Goal: Communication & Community: Ask a question

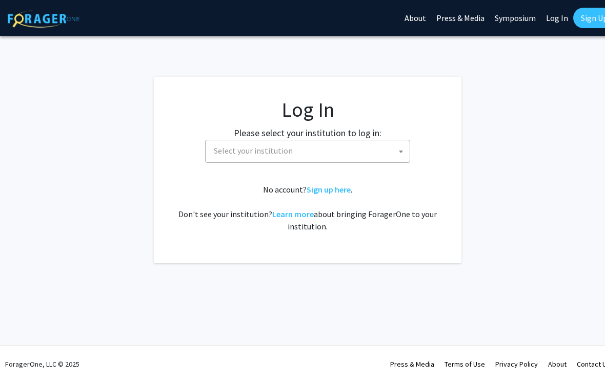
select select
click at [399, 151] on b at bounding box center [401, 152] width 4 height 3
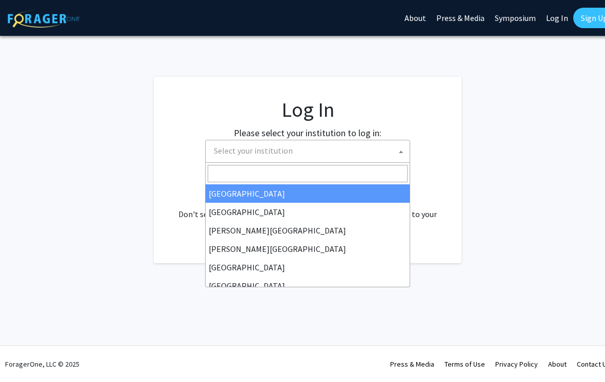
click at [357, 170] on input "Search" at bounding box center [308, 173] width 200 height 17
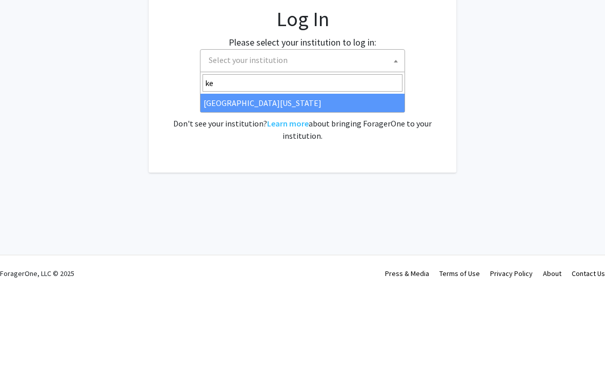
type input "ken"
select select "13"
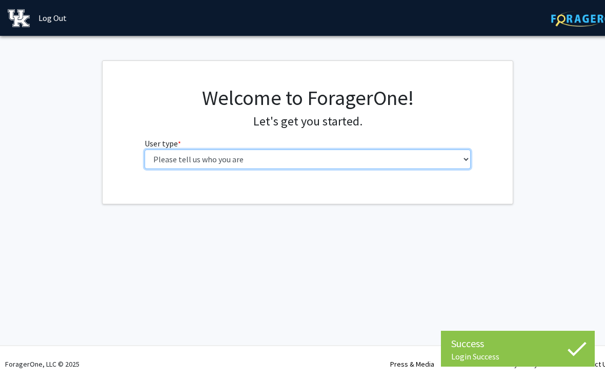
click at [193, 167] on select "Please tell us who you are Undergraduate Student Master's Student Doctoral Cand…" at bounding box center [307, 159] width 326 height 19
select select "1: undergrad"
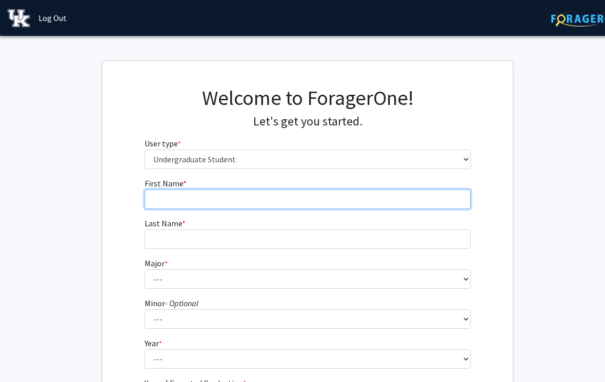
click at [204, 204] on input "First Name * required" at bounding box center [307, 199] width 326 height 19
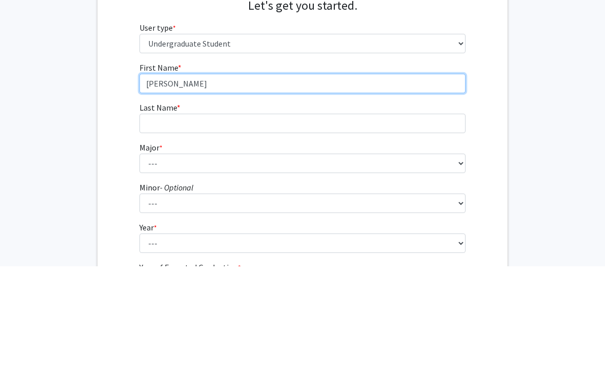
type input "[PERSON_NAME]"
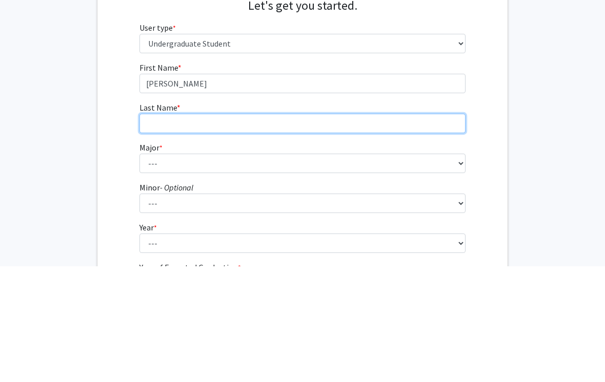
click at [383, 230] on input "Last Name * required" at bounding box center [302, 239] width 326 height 19
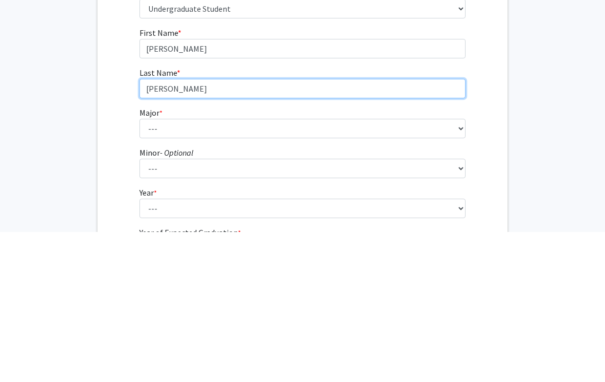
type input "[PERSON_NAME]"
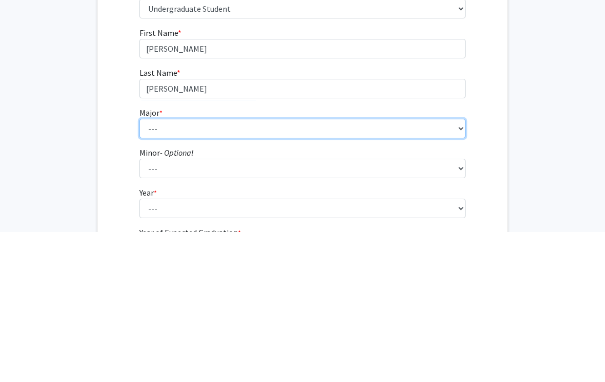
click at [414, 269] on select "--- Accounting Aerospace Engineering African American & Africana Studies Agricu…" at bounding box center [302, 278] width 326 height 19
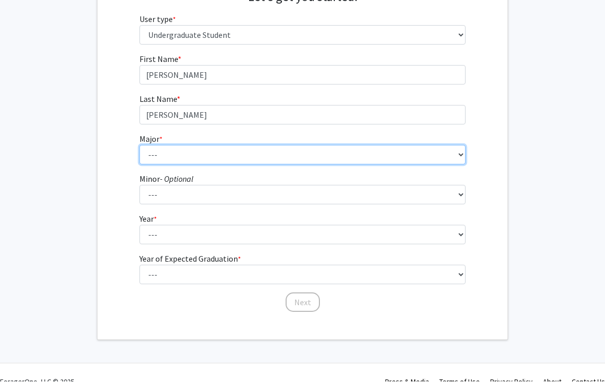
select select "19: 856"
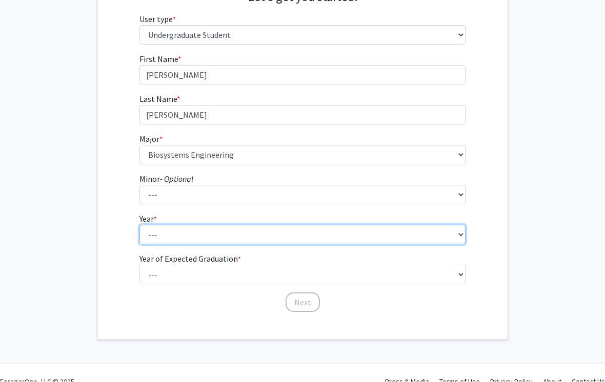
click at [445, 237] on select "--- First-year Sophomore Junior Senior Postbaccalaureate Certificate" at bounding box center [302, 234] width 326 height 19
select select "3: junior"
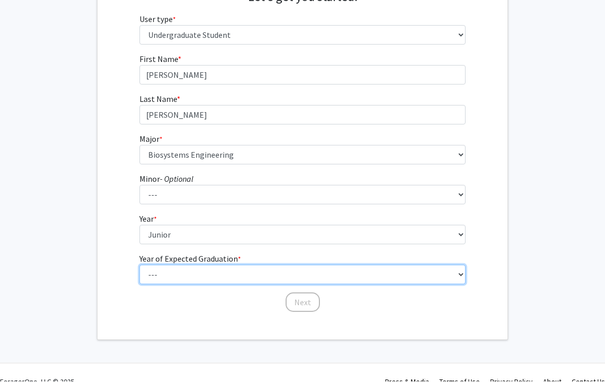
click at [340, 276] on select "--- 2025 2026 2027 2028 2029 2030 2031 2032 2033 2034" at bounding box center [302, 274] width 326 height 19
select select "3: 2027"
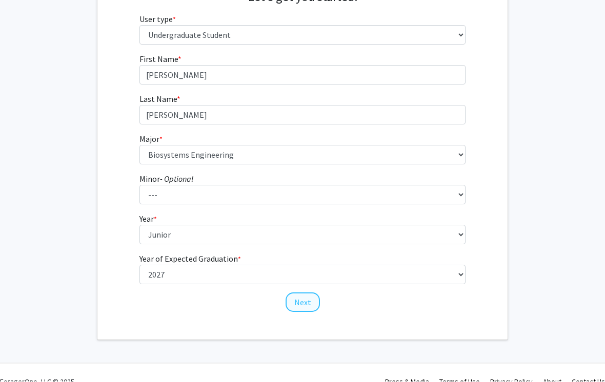
click at [308, 302] on button "Next" at bounding box center [302, 302] width 34 height 19
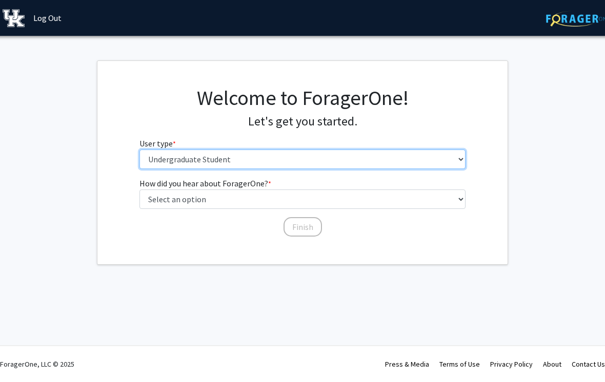
click at [384, 167] on select "Please tell us who you are Undergraduate Student Master's Student Doctoral Cand…" at bounding box center [302, 159] width 326 height 19
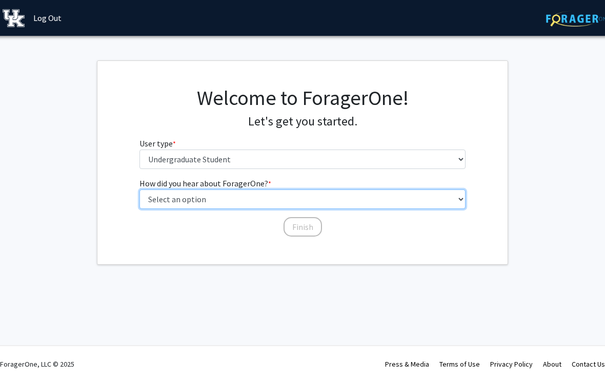
click at [408, 202] on select "Select an option Peer/student recommendation Faculty/staff recommendation Unive…" at bounding box center [302, 199] width 326 height 19
click at [398, 208] on select "Select an option Peer/student recommendation Faculty/staff recommendation Unive…" at bounding box center [302, 199] width 326 height 19
select select "3: university_website"
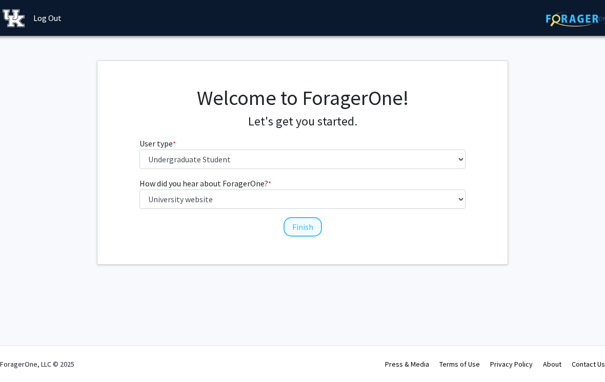
click at [307, 227] on button "Finish" at bounding box center [302, 226] width 38 height 19
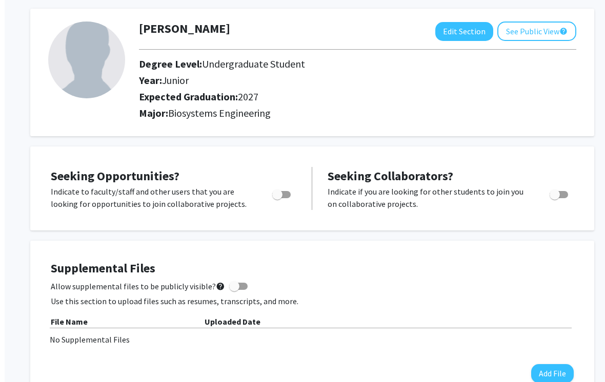
scroll to position [0, 10]
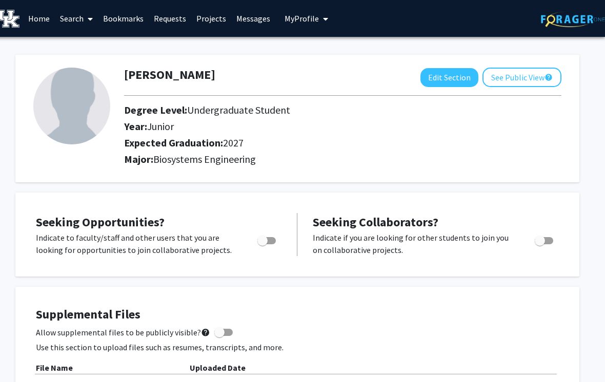
click at [87, 18] on span at bounding box center [88, 19] width 9 height 36
click at [72, 17] on link "Search" at bounding box center [76, 19] width 43 height 36
click at [39, 15] on link "Home" at bounding box center [39, 19] width 32 height 36
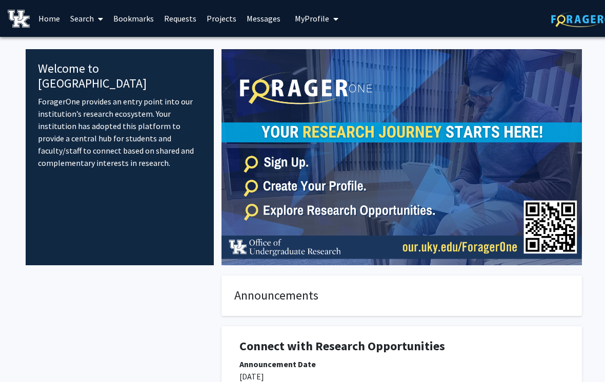
click at [226, 17] on link "Projects" at bounding box center [221, 19] width 40 height 36
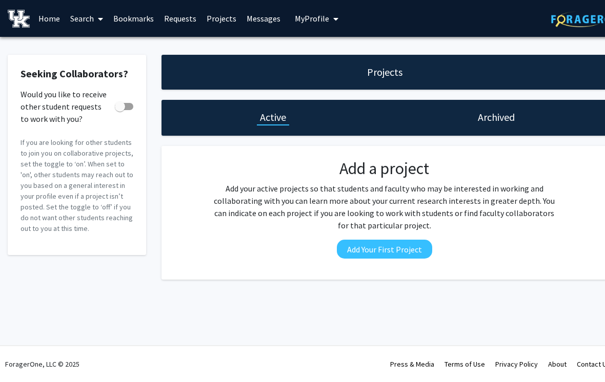
click at [91, 17] on link "Search" at bounding box center [86, 19] width 43 height 36
click at [88, 66] on span "Students" at bounding box center [96, 67] width 63 height 20
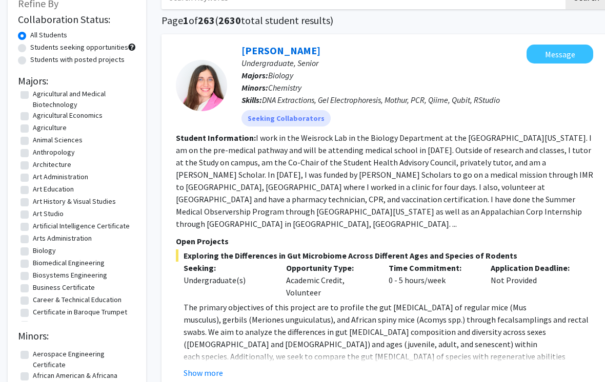
scroll to position [53, 0]
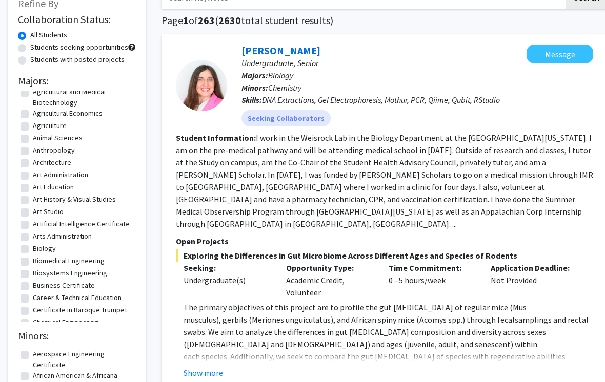
click at [33, 273] on label "Biosystems Engineering" at bounding box center [70, 273] width 74 height 11
click at [33, 273] on input "Biosystems Engineering" at bounding box center [36, 271] width 7 height 7
checkbox input "true"
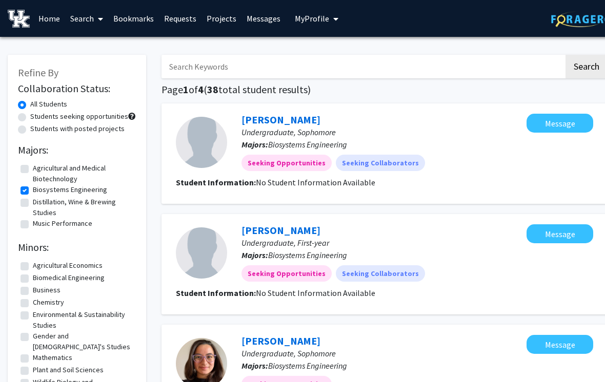
click at [88, 17] on link "Search" at bounding box center [86, 19] width 43 height 36
click at [88, 40] on span "Faculty/Staff" at bounding box center [102, 47] width 75 height 20
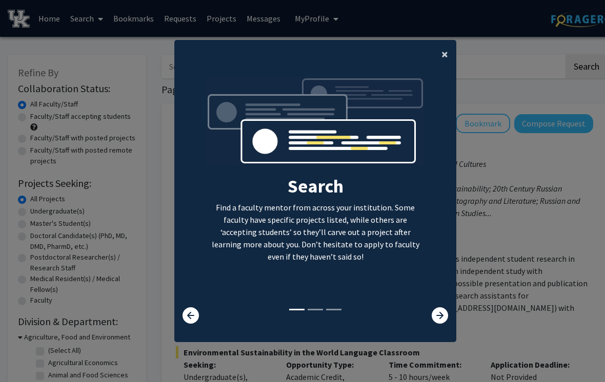
click at [443, 60] on span "×" at bounding box center [444, 54] width 7 height 16
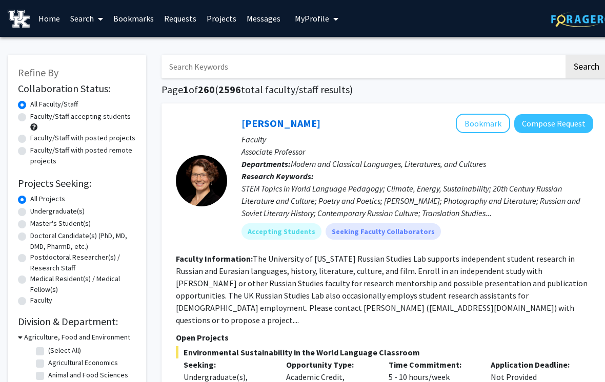
click at [30, 219] on label "Master's Student(s)" at bounding box center [60, 223] width 60 height 11
click at [30, 219] on input "Master's Student(s)" at bounding box center [33, 221] width 7 height 7
radio input "true"
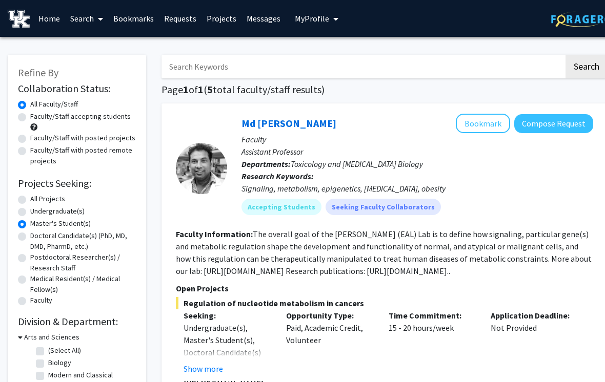
click at [30, 208] on label "Undergraduate(s)" at bounding box center [57, 211] width 54 height 11
click at [30, 208] on input "Undergraduate(s)" at bounding box center [33, 209] width 7 height 7
radio input "true"
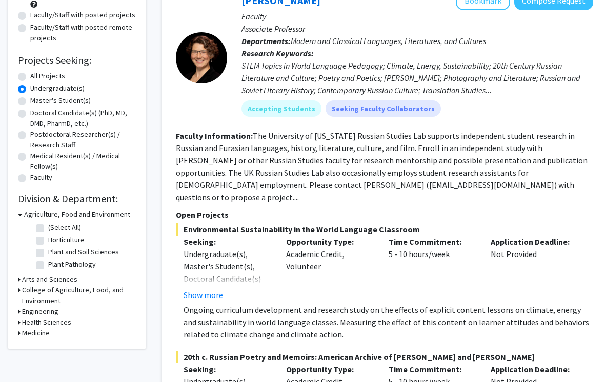
scroll to position [123, 0]
click at [19, 309] on icon at bounding box center [19, 311] width 3 height 11
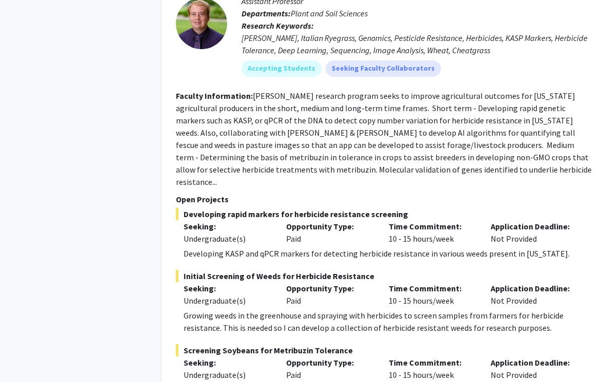
scroll to position [3877, 0]
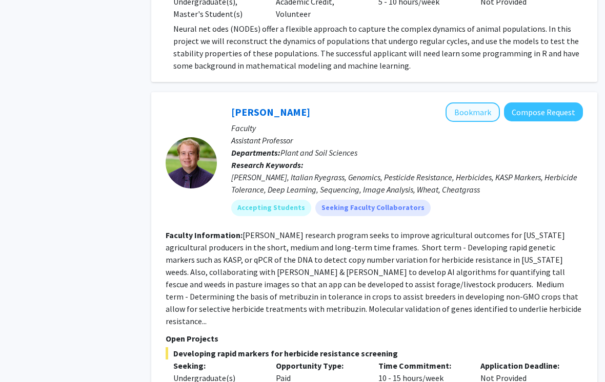
click at [488, 103] on button "Bookmark" at bounding box center [472, 112] width 54 height 19
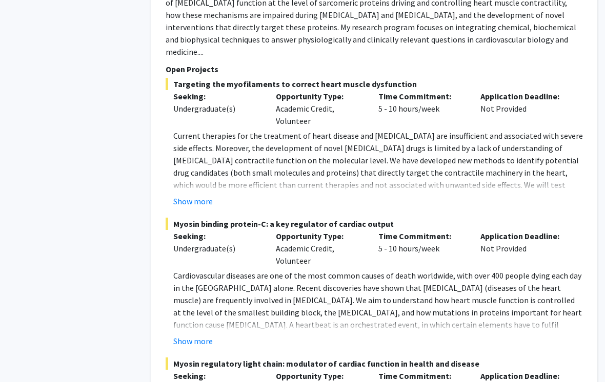
scroll to position [4925, 10]
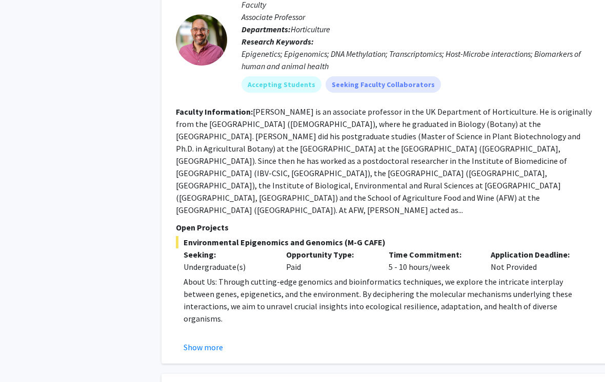
scroll to position [914, 0]
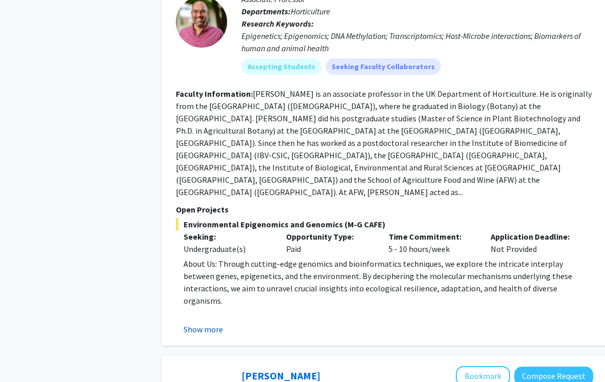
click at [198, 324] on button "Show more" at bounding box center [202, 330] width 39 height 12
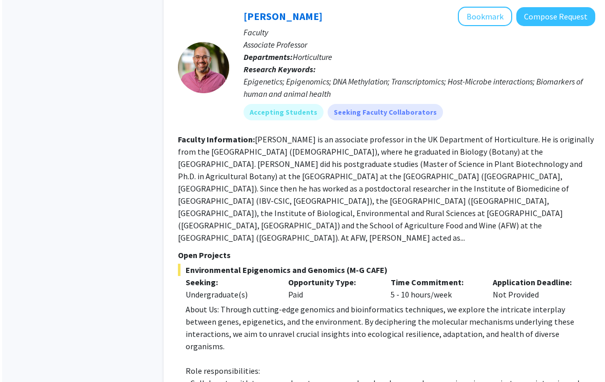
scroll to position [839, 0]
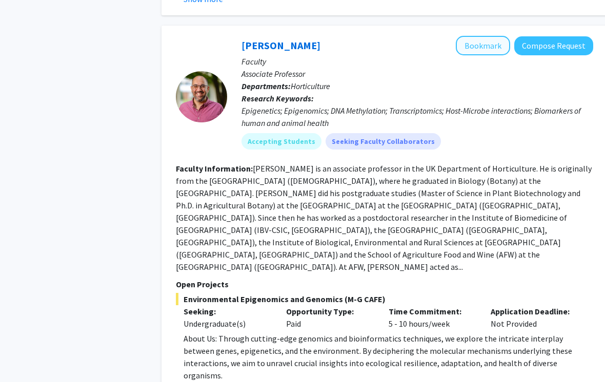
click at [494, 36] on button "Bookmark" at bounding box center [482, 45] width 54 height 19
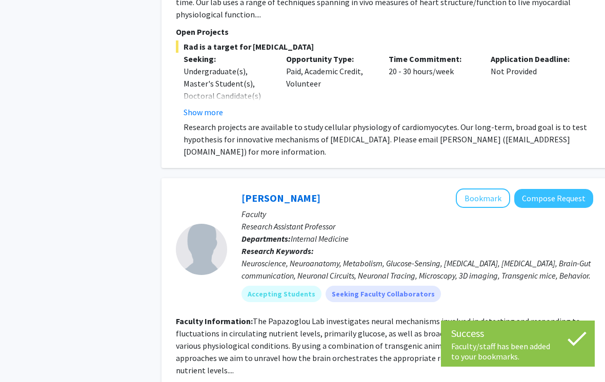
scroll to position [1557, 0]
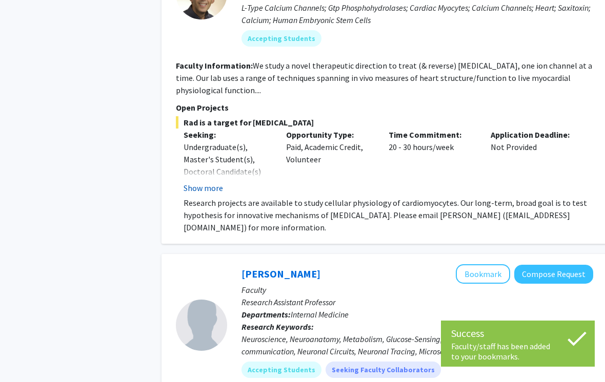
click at [197, 182] on button "Show more" at bounding box center [202, 188] width 39 height 12
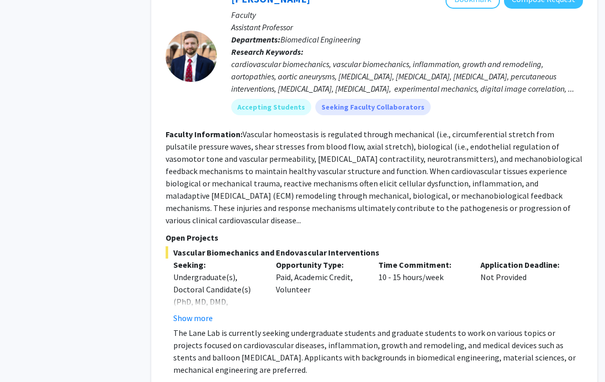
scroll to position [2263, 10]
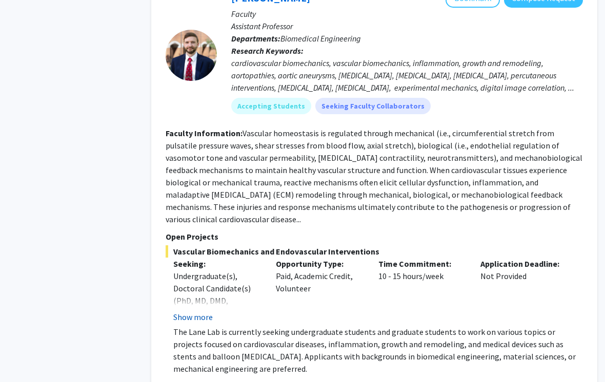
click at [189, 311] on button "Show more" at bounding box center [192, 317] width 39 height 12
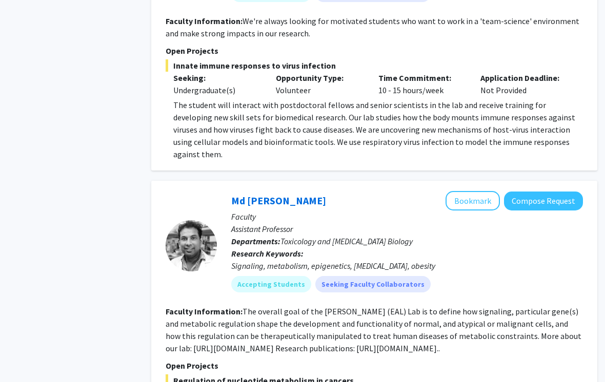
scroll to position [2838, 10]
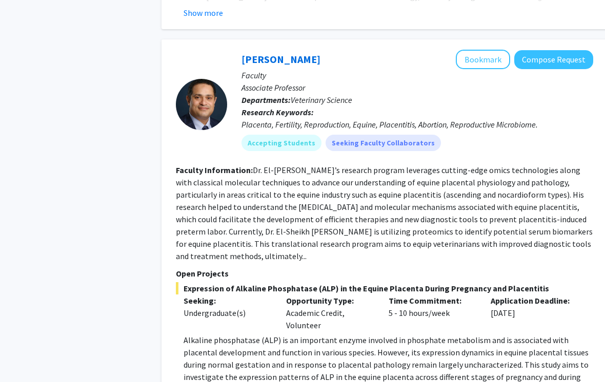
scroll to position [3723, 0]
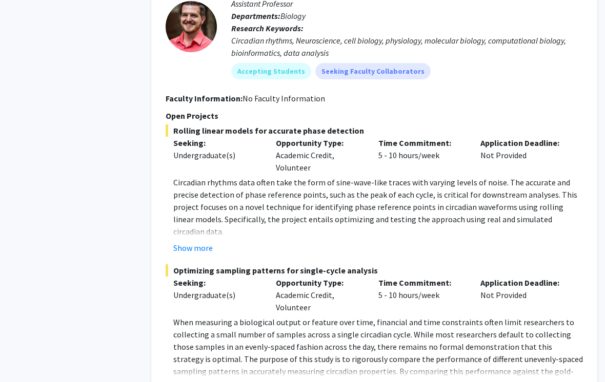
scroll to position [1545, 10]
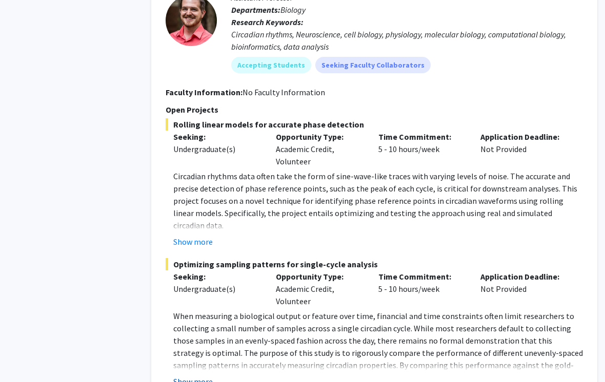
click at [185, 376] on button "Show more" at bounding box center [192, 382] width 39 height 12
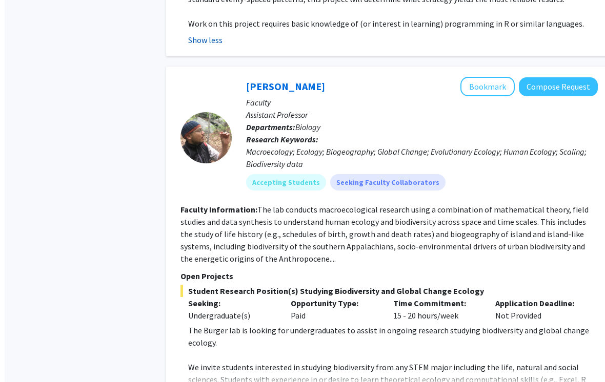
scroll to position [1974, 0]
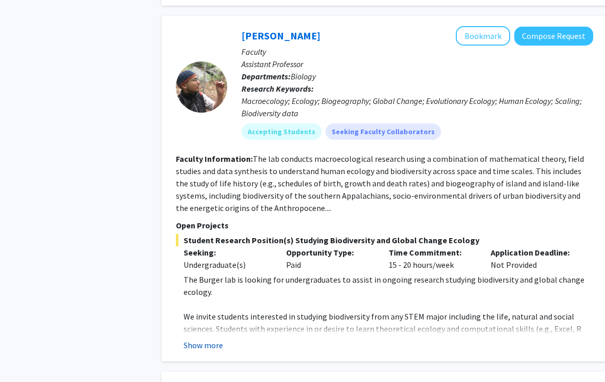
click at [202, 339] on button "Show more" at bounding box center [202, 345] width 39 height 12
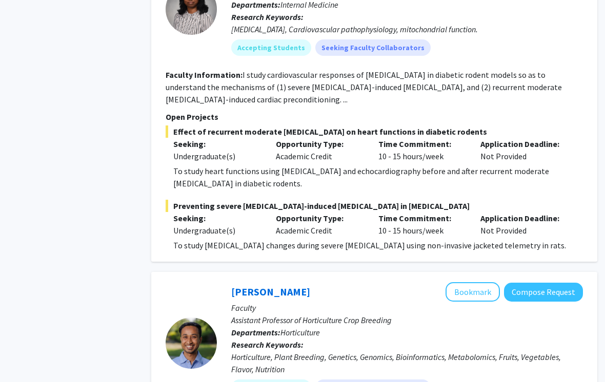
scroll to position [2528, 10]
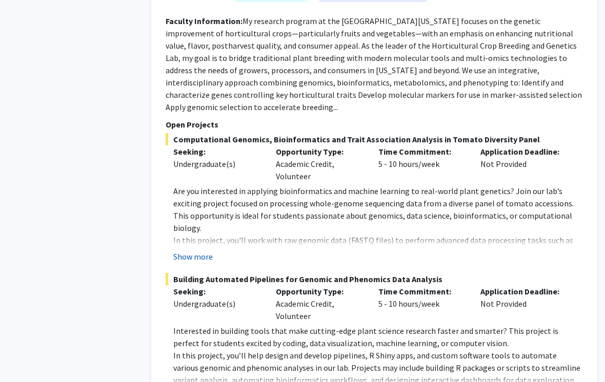
click at [185, 251] on button "Show more" at bounding box center [193, 257] width 39 height 12
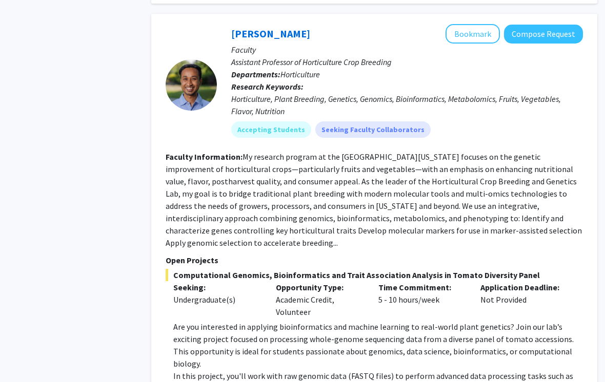
scroll to position [2770, 10]
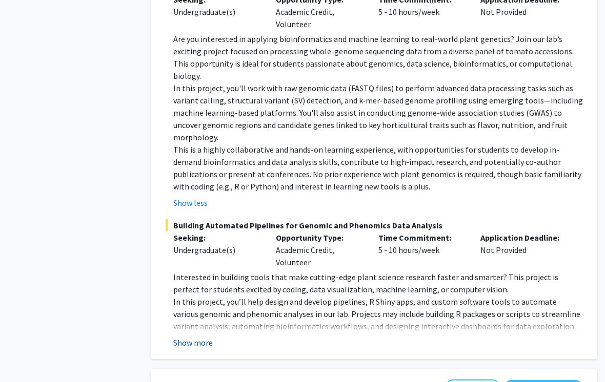
click at [184, 337] on button "Show more" at bounding box center [193, 343] width 39 height 12
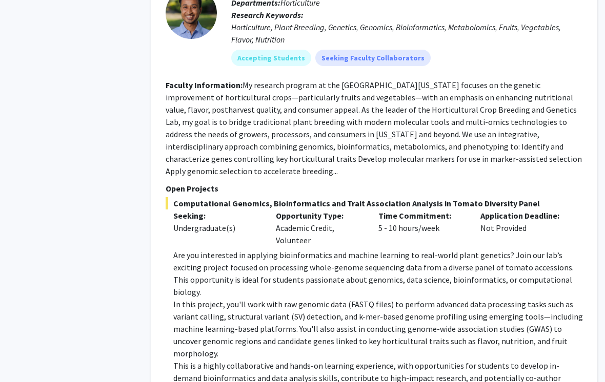
scroll to position [2701, 10]
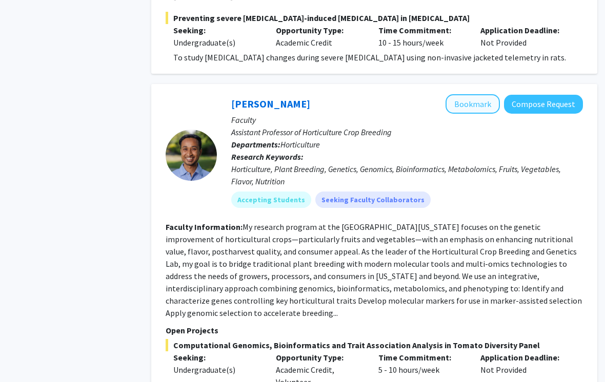
click at [481, 94] on button "Bookmark" at bounding box center [472, 103] width 54 height 19
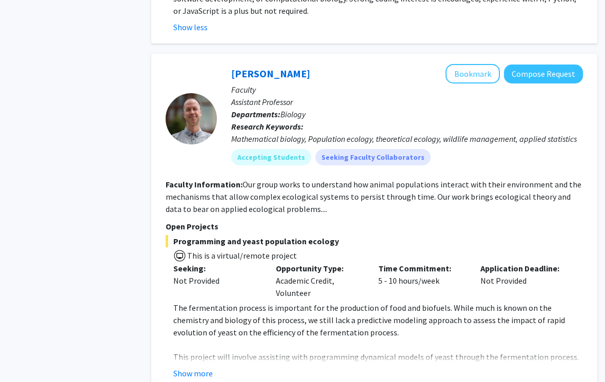
scroll to position [3464, 10]
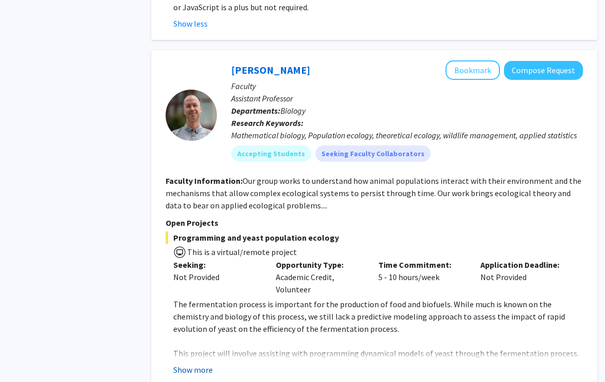
click at [189, 364] on button "Show more" at bounding box center [192, 370] width 39 height 12
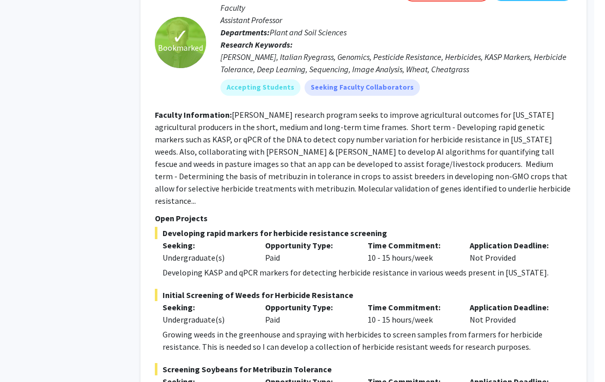
scroll to position [3899, 10]
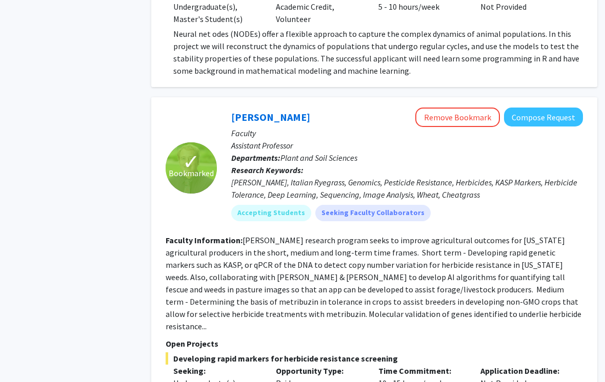
click at [552, 235] on fg-read-more "[PERSON_NAME] research program seeks to improve agricultural outcomes for [US_S…" at bounding box center [373, 283] width 416 height 96
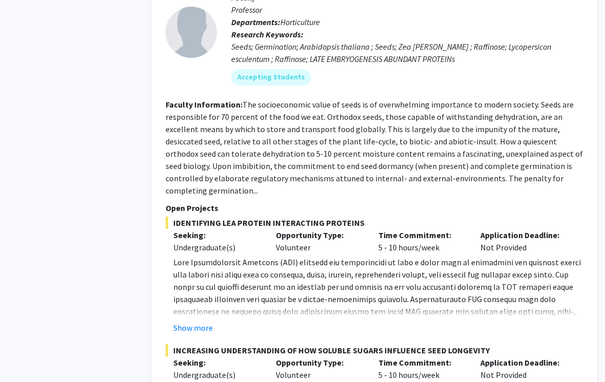
scroll to position [4530, 10]
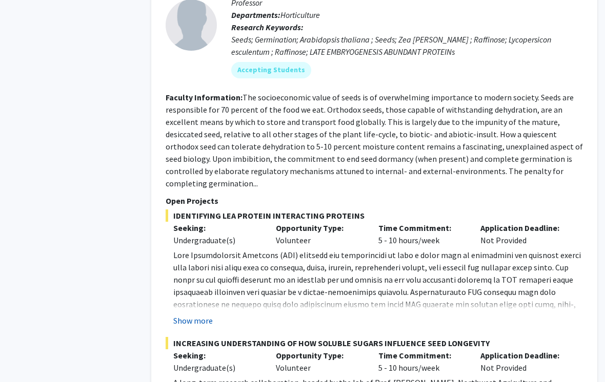
click at [191, 315] on button "Show more" at bounding box center [192, 321] width 39 height 12
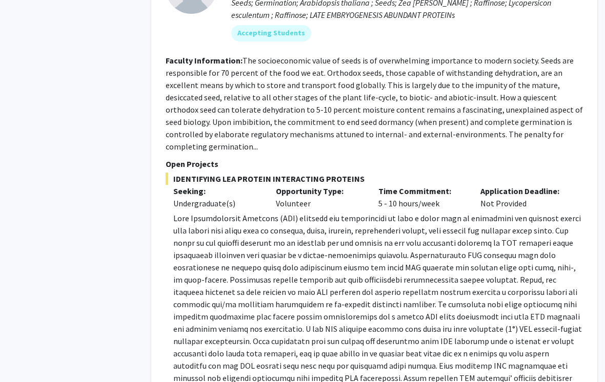
scroll to position [4681, 10]
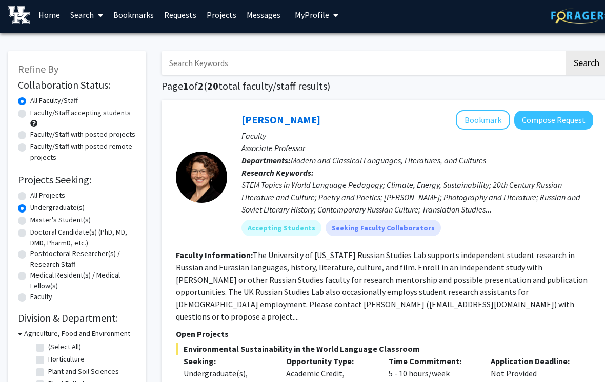
scroll to position [4, 0]
click at [30, 110] on label "Faculty/Staff accepting students" at bounding box center [80, 113] width 100 height 11
click at [30, 110] on input "Faculty/Staff accepting students" at bounding box center [33, 111] width 7 height 7
radio input "true"
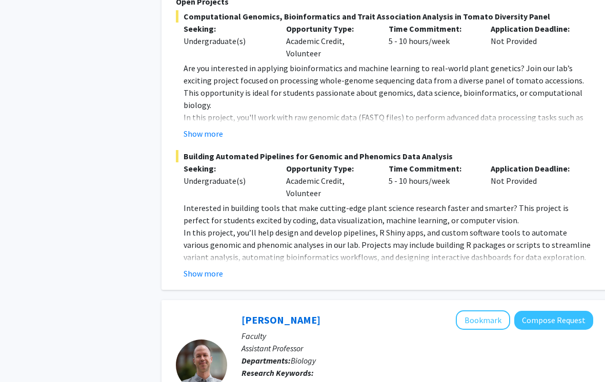
scroll to position [2882, 0]
click at [197, 267] on button "Show more" at bounding box center [202, 273] width 39 height 12
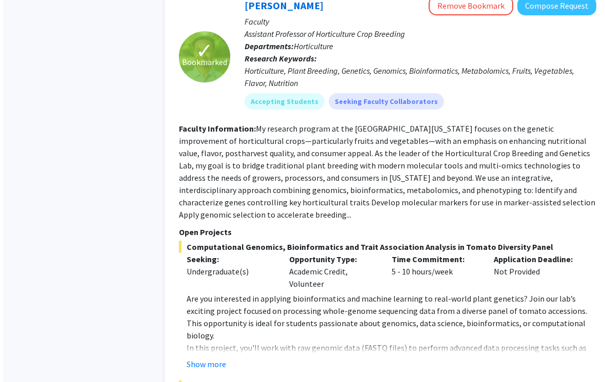
scroll to position [2619, 0]
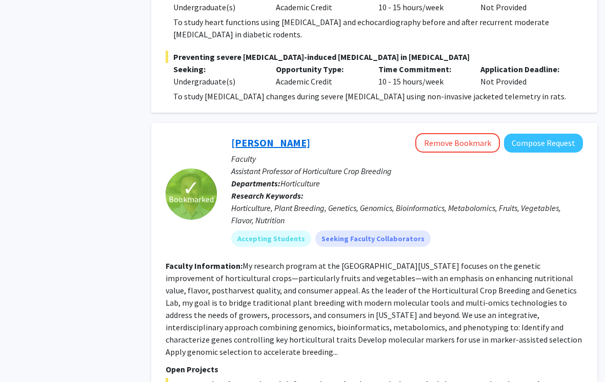
click at [284, 137] on link "[PERSON_NAME]" at bounding box center [270, 143] width 79 height 13
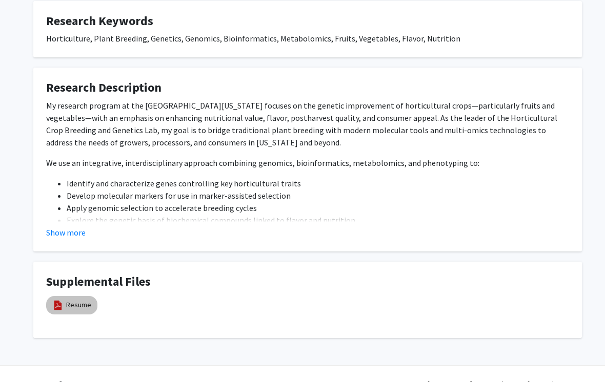
scroll to position [678, 0]
click at [60, 301] on img at bounding box center [57, 305] width 11 height 11
click at [73, 301] on link "Resume" at bounding box center [78, 305] width 25 height 11
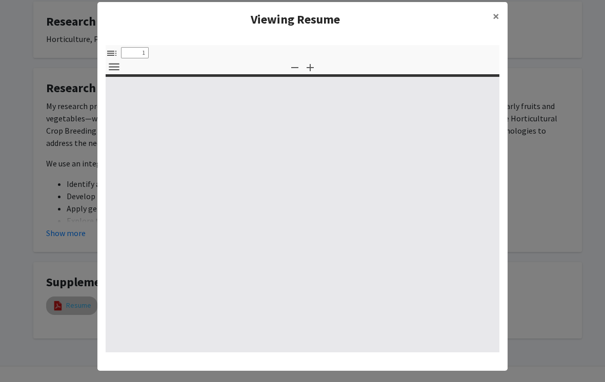
select select "custom"
type input "0"
select select "custom"
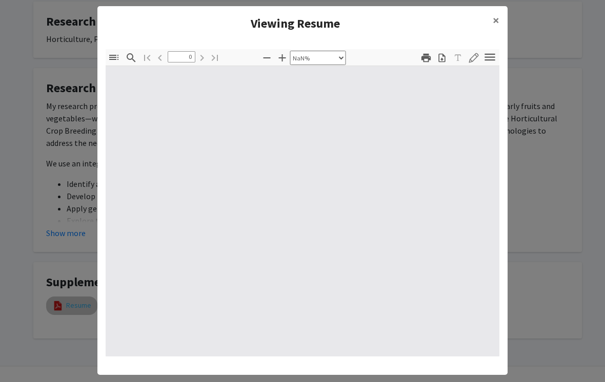
scroll to position [8, 0]
type input "1"
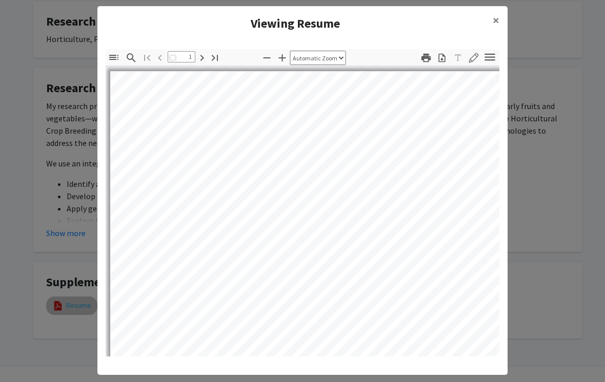
select select "auto"
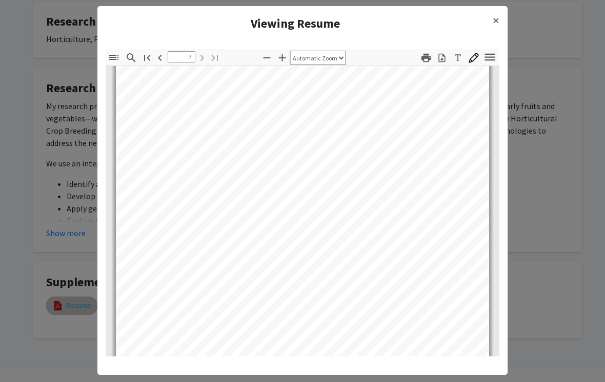
scroll to position [3267, 0]
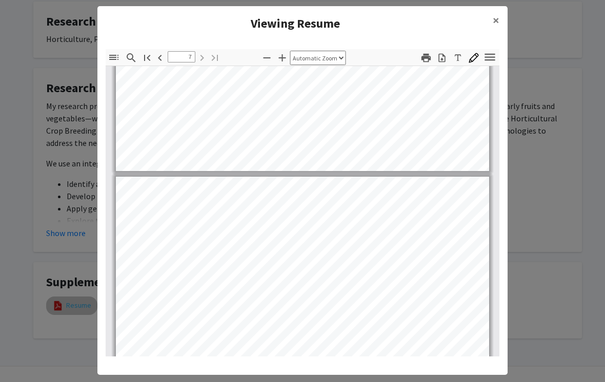
type input "6"
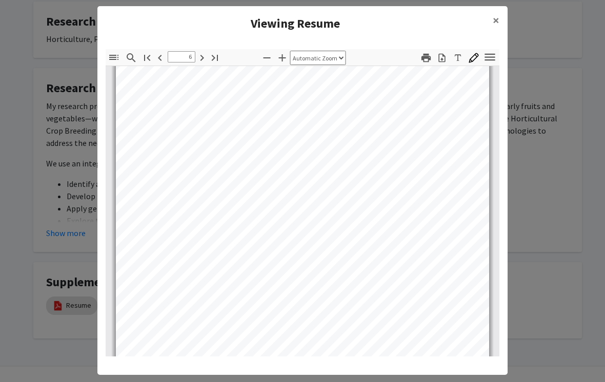
click at [534, 178] on modal-container "Viewing Resume × Thumbnails Document Outline Attachments Layers Current Outline…" at bounding box center [302, 191] width 605 height 382
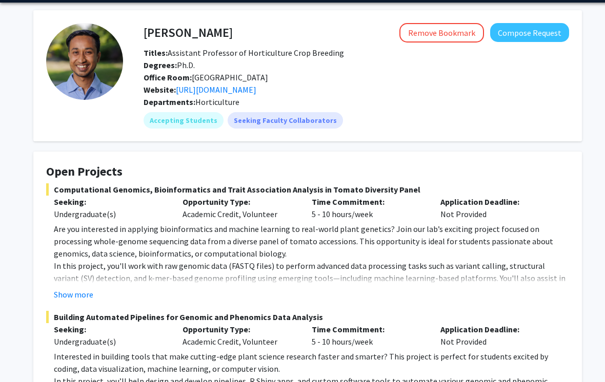
scroll to position [0, 0]
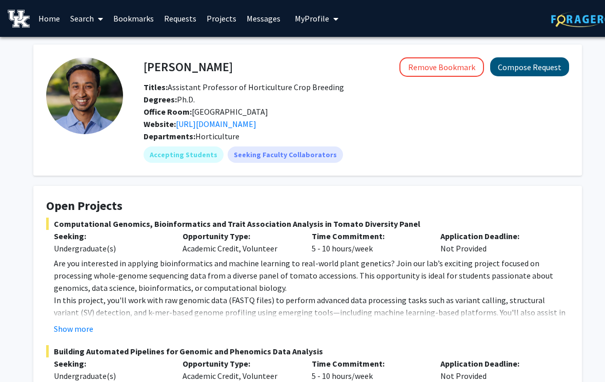
click at [543, 72] on button "Compose Request" at bounding box center [529, 66] width 79 height 19
